Goal: Information Seeking & Learning: Learn about a topic

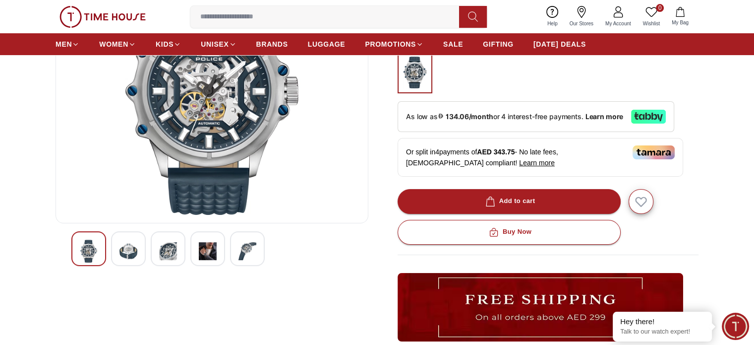
scroll to position [142, 0]
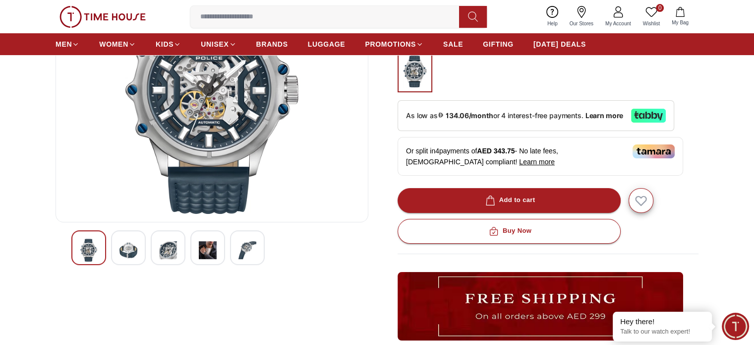
click at [248, 239] on img at bounding box center [248, 250] width 18 height 23
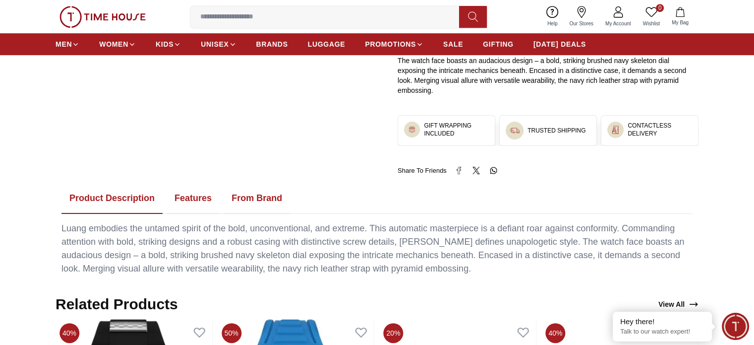
scroll to position [503, 0]
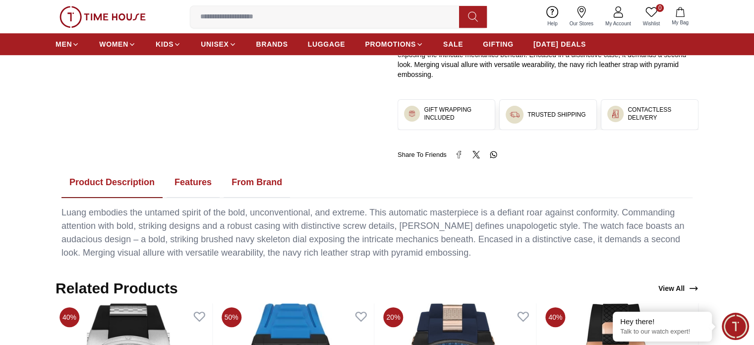
click at [186, 168] on button "Features" at bounding box center [193, 182] width 53 height 31
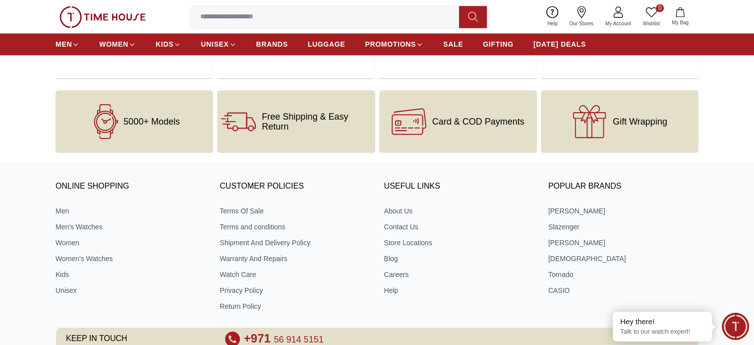
scroll to position [1527, 0]
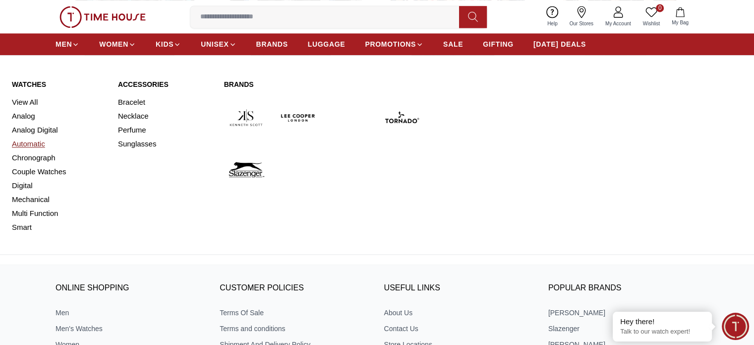
click at [30, 144] on link "Automatic" at bounding box center [59, 144] width 94 height 14
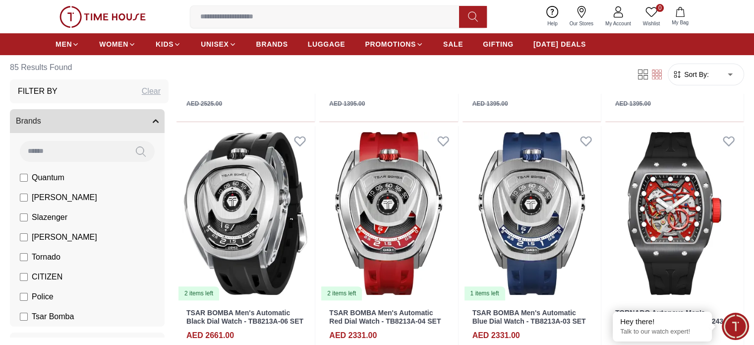
scroll to position [283, 0]
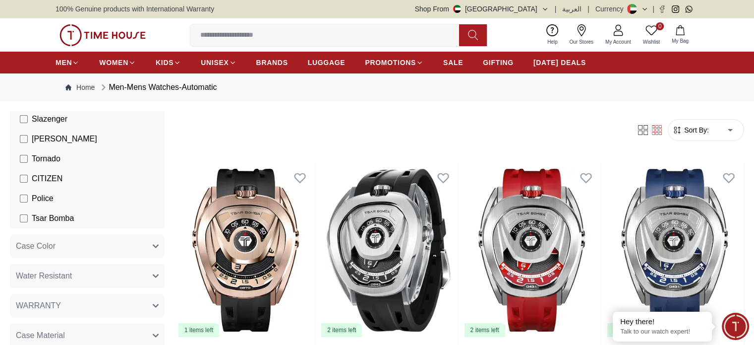
scroll to position [155, 0]
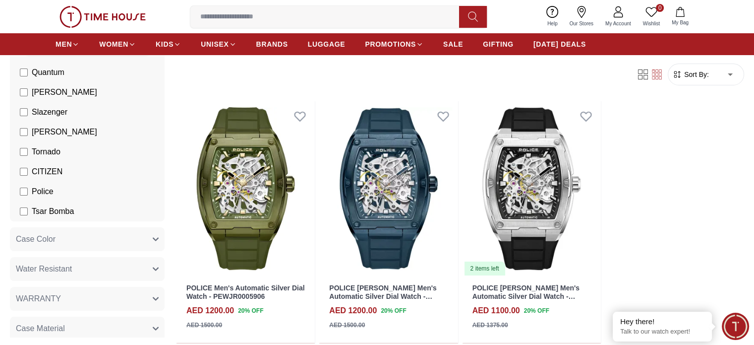
scroll to position [105, 0]
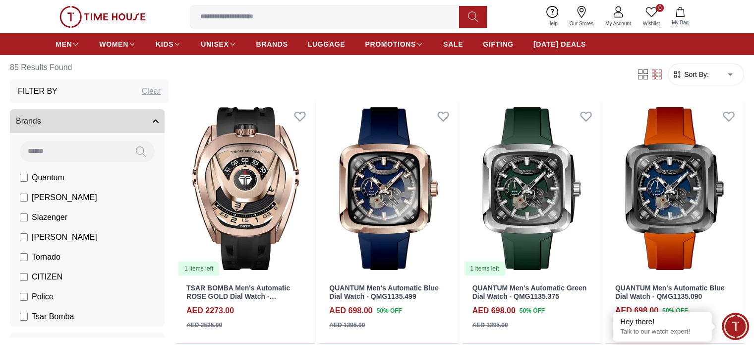
click at [165, 119] on button "Brands" at bounding box center [87, 121] width 155 height 24
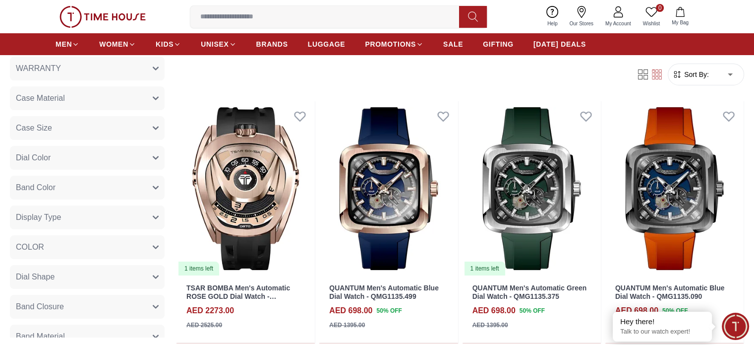
scroll to position [142, 0]
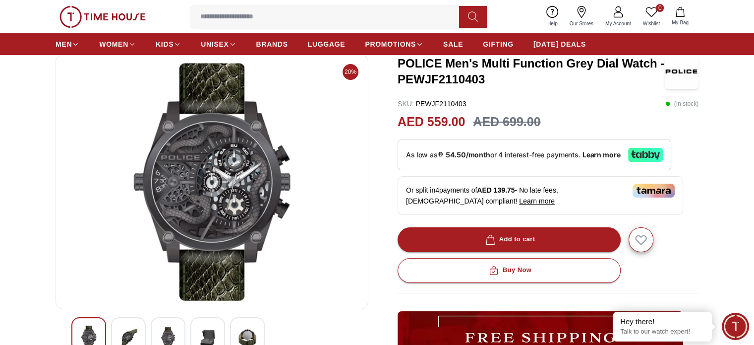
scroll to position [54, 0]
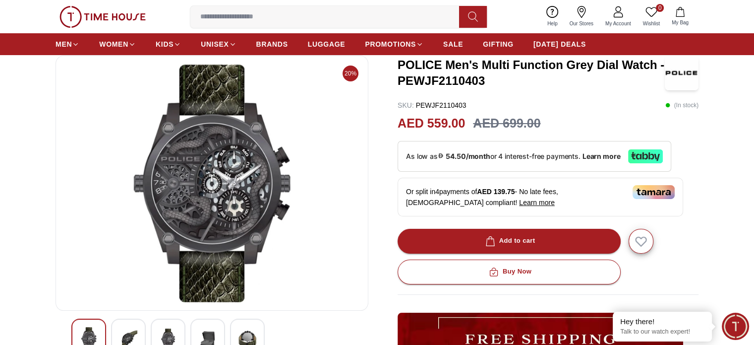
click at [122, 339] on img at bounding box center [129, 339] width 18 height 24
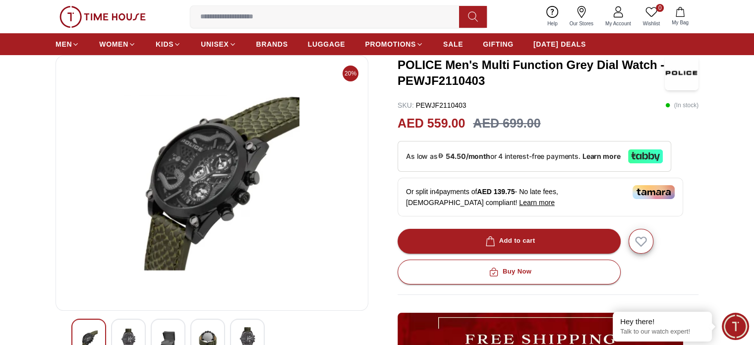
click at [165, 329] on img at bounding box center [168, 339] width 18 height 24
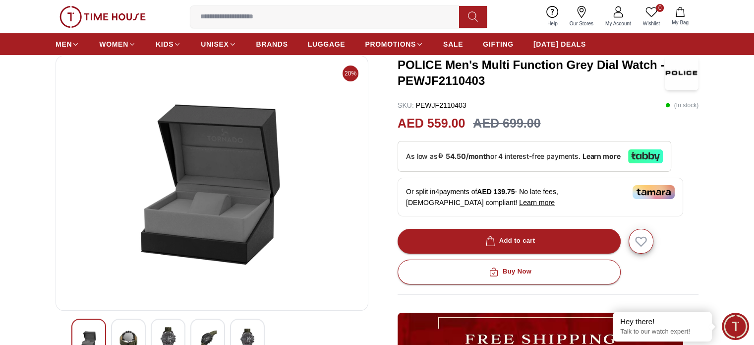
click at [195, 324] on div at bounding box center [207, 335] width 35 height 35
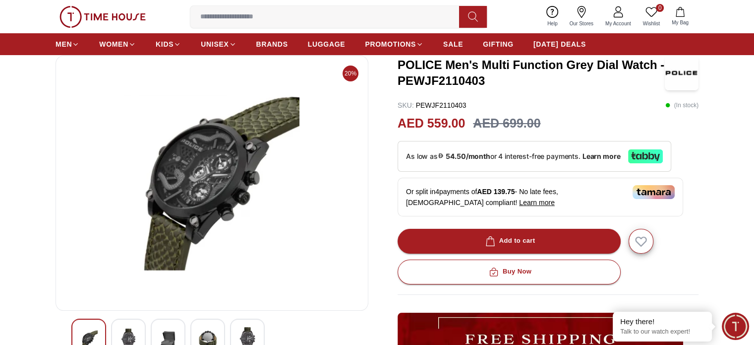
click at [237, 327] on div at bounding box center [247, 335] width 35 height 35
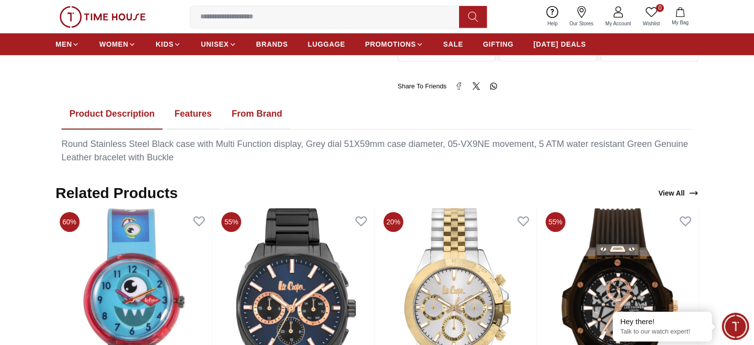
scroll to position [469, 0]
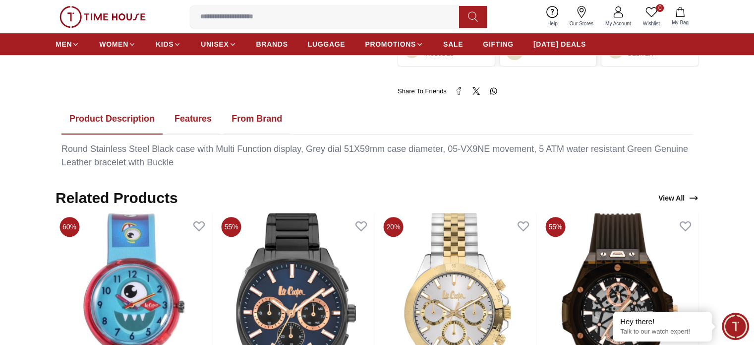
click at [182, 123] on button "Features" at bounding box center [193, 119] width 53 height 31
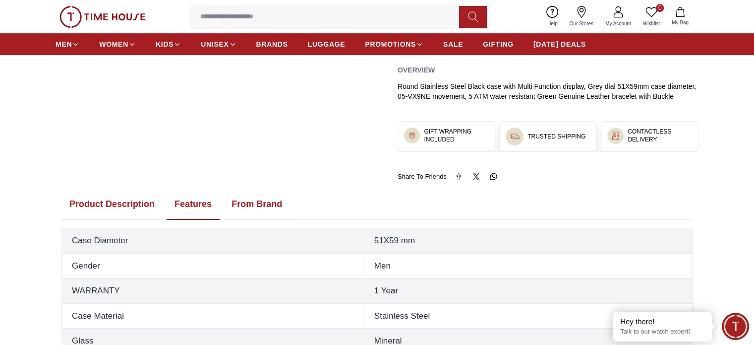
scroll to position [383, 0]
click at [232, 209] on button "From Brand" at bounding box center [257, 205] width 66 height 31
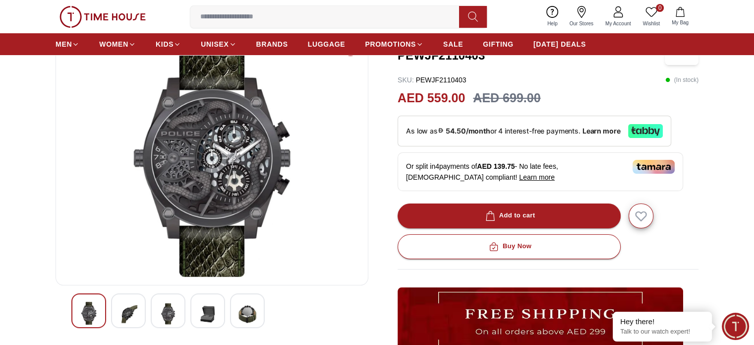
scroll to position [78, 0]
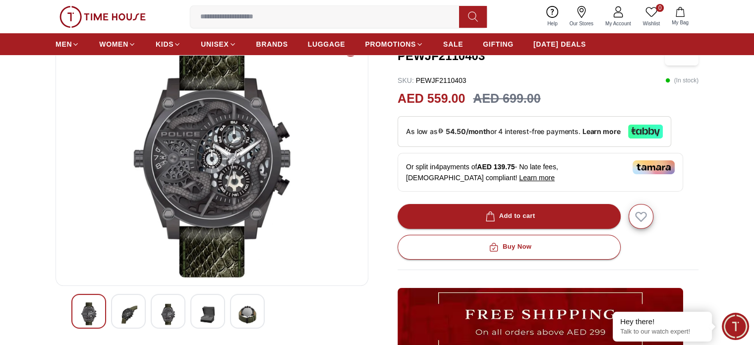
click at [213, 161] on img at bounding box center [212, 158] width 296 height 238
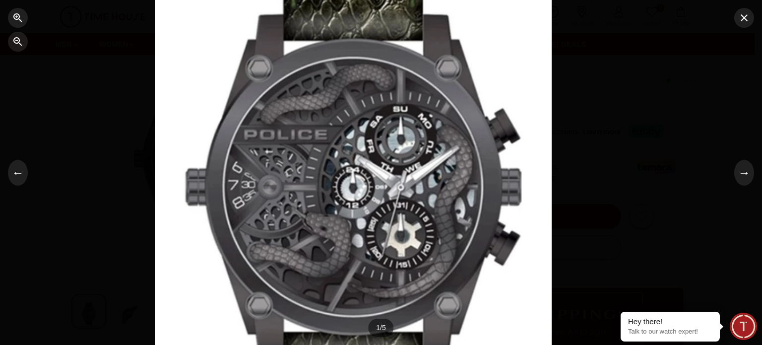
drag, startPoint x: 391, startPoint y: 283, endPoint x: 363, endPoint y: 197, distance: 90.2
click at [363, 197] on div at bounding box center [353, 86] width 397 height 310
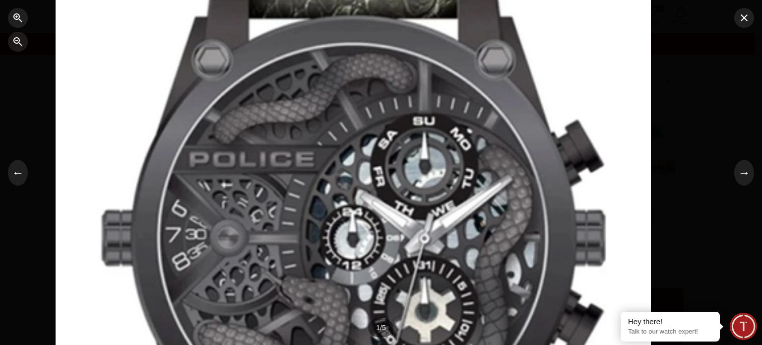
click at [363, 197] on div at bounding box center [353, 86] width 595 height 465
click at [34, 144] on div at bounding box center [381, 172] width 762 height 345
click at [745, 22] on icon "button" at bounding box center [744, 18] width 12 height 12
